Goal: Task Accomplishment & Management: Complete application form

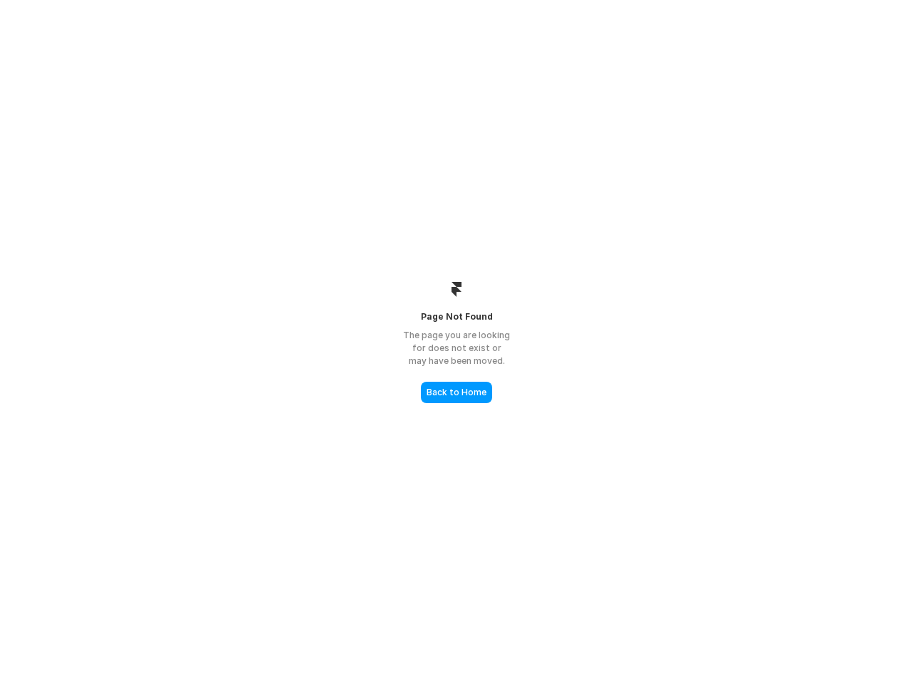
click at [457, 342] on div "The page you are looking for does not exist or may have been moved." at bounding box center [456, 348] width 143 height 39
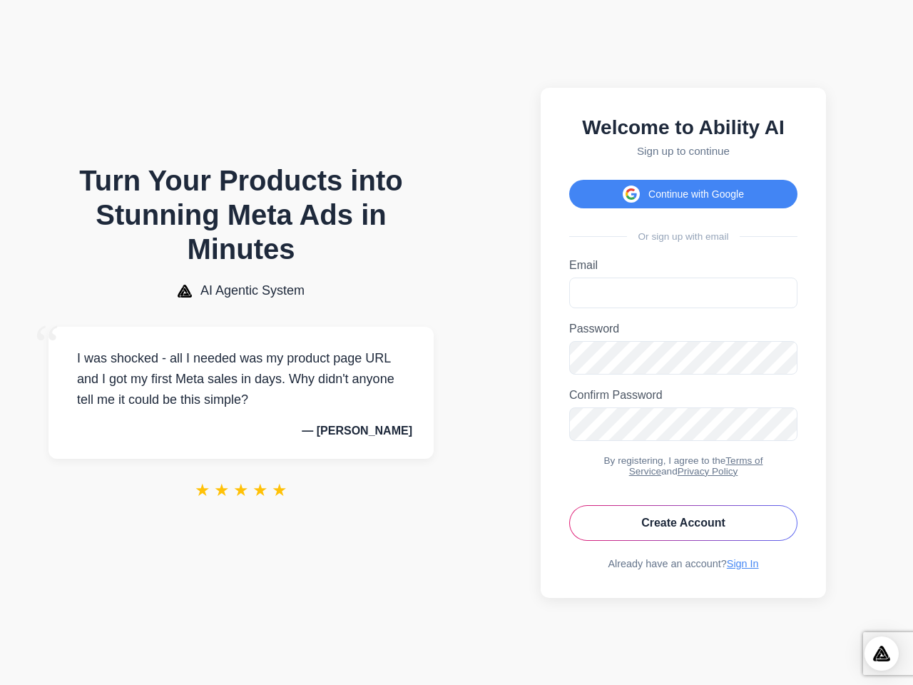
click at [683, 186] on button "Continue with Google" at bounding box center [683, 194] width 228 height 29
click at [882, 653] on img "Open Intercom Messenger" at bounding box center [881, 654] width 17 height 16
